Goal: Task Accomplishment & Management: Manage account settings

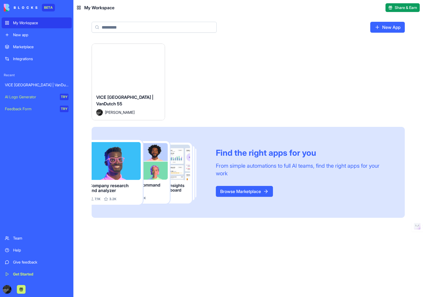
click at [133, 70] on button "Launch" at bounding box center [128, 66] width 41 height 11
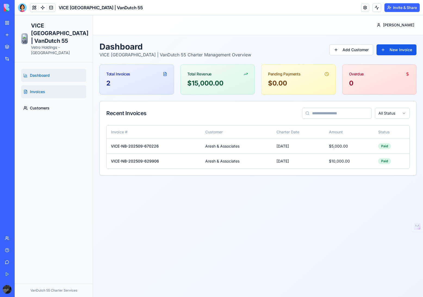
click at [52, 94] on link "Invoices" at bounding box center [53, 91] width 65 height 13
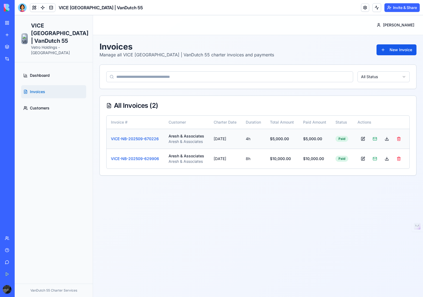
click at [385, 138] on button at bounding box center [387, 139] width 11 height 10
click at [387, 159] on button at bounding box center [387, 159] width 11 height 10
click at [146, 157] on button "VICE-NB-202509-629906" at bounding box center [135, 158] width 48 height 5
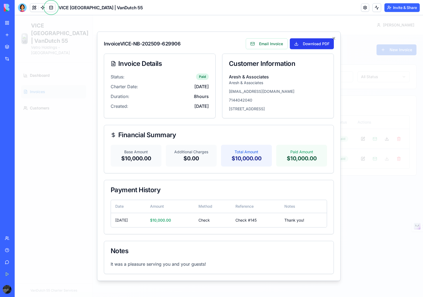
click at [312, 44] on button "Download PDF" at bounding box center [312, 43] width 44 height 11
click at [270, 46] on button "Email Invoice" at bounding box center [267, 43] width 42 height 11
click at [271, 41] on button "Email Invoice" at bounding box center [267, 43] width 42 height 11
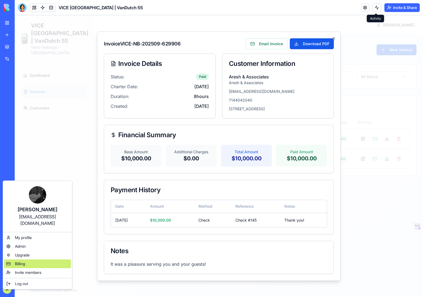
click at [25, 261] on span "Billing" at bounding box center [20, 263] width 10 height 5
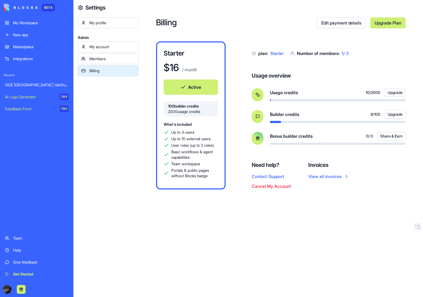
click at [281, 190] on div "Billing Edit payment details Upgrade Plan Starter $ 16 / month Active 100 build…" at bounding box center [281, 148] width 284 height 297
click at [278, 185] on button "Cancel My Account" at bounding box center [271, 186] width 39 height 7
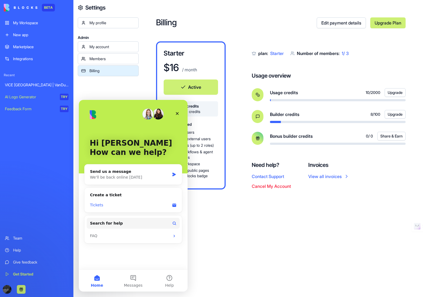
click at [136, 207] on div "Tickets" at bounding box center [130, 205] width 80 height 6
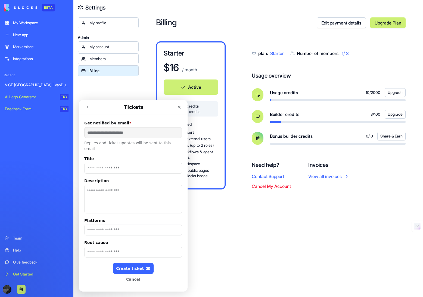
click at [131, 164] on input "Title" at bounding box center [133, 168] width 98 height 11
type input "**********"
type textarea "**********"
